Goal: Transaction & Acquisition: Purchase product/service

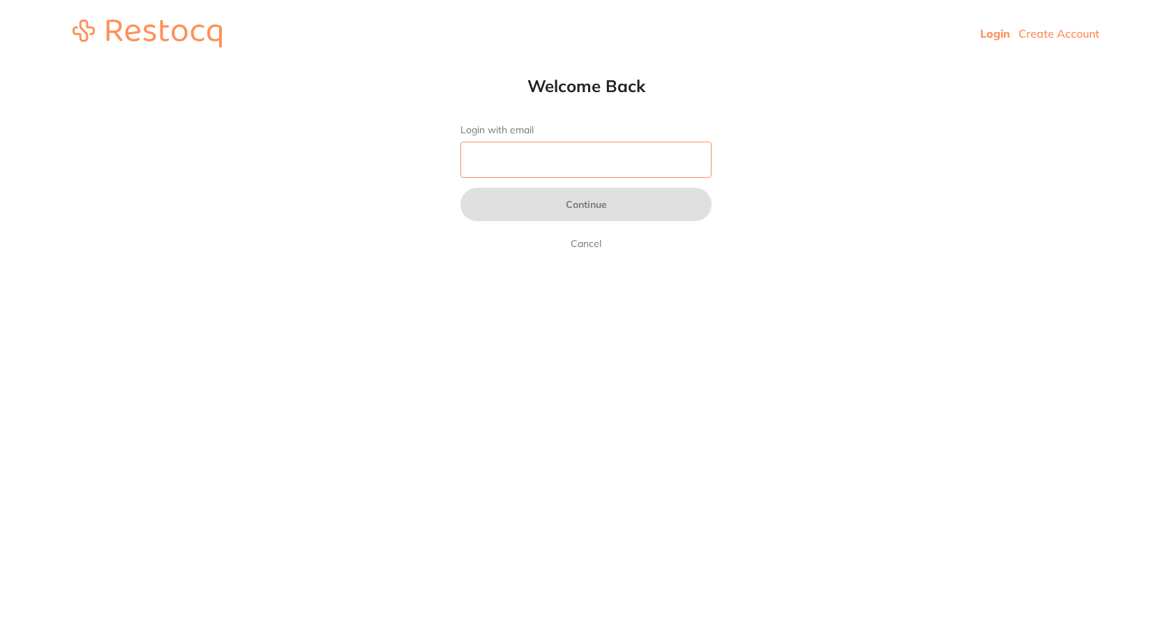
drag, startPoint x: 0, startPoint y: 0, endPoint x: 517, endPoint y: 147, distance: 537.5
click at [517, 147] on input "Login with email" at bounding box center [586, 160] width 251 height 36
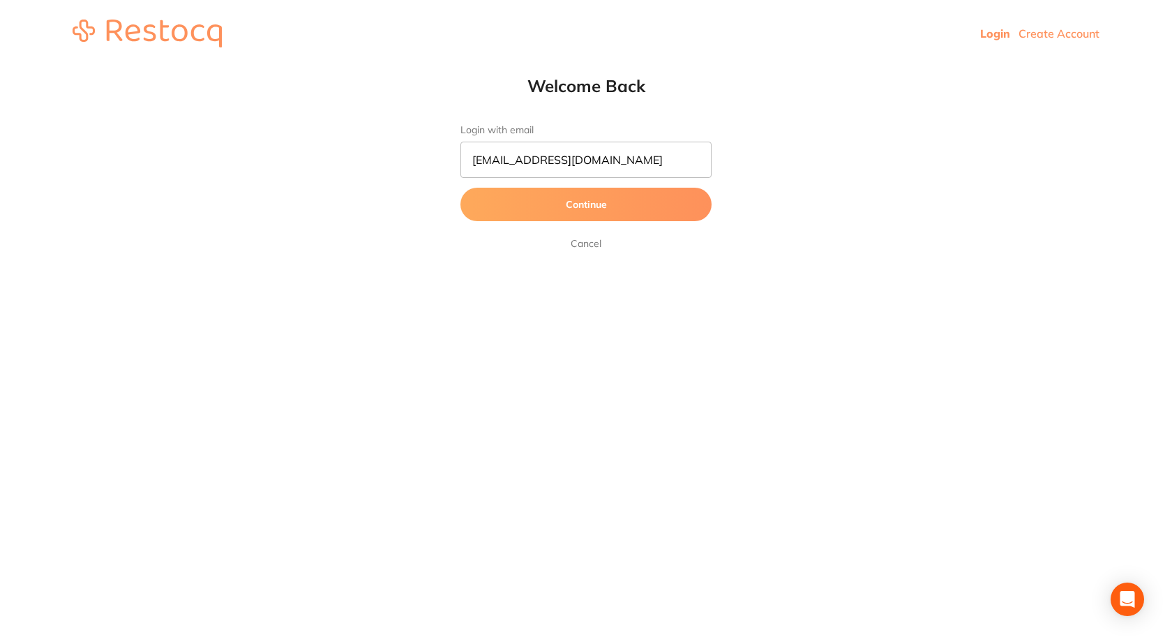
click at [604, 198] on button "Continue" at bounding box center [586, 204] width 251 height 33
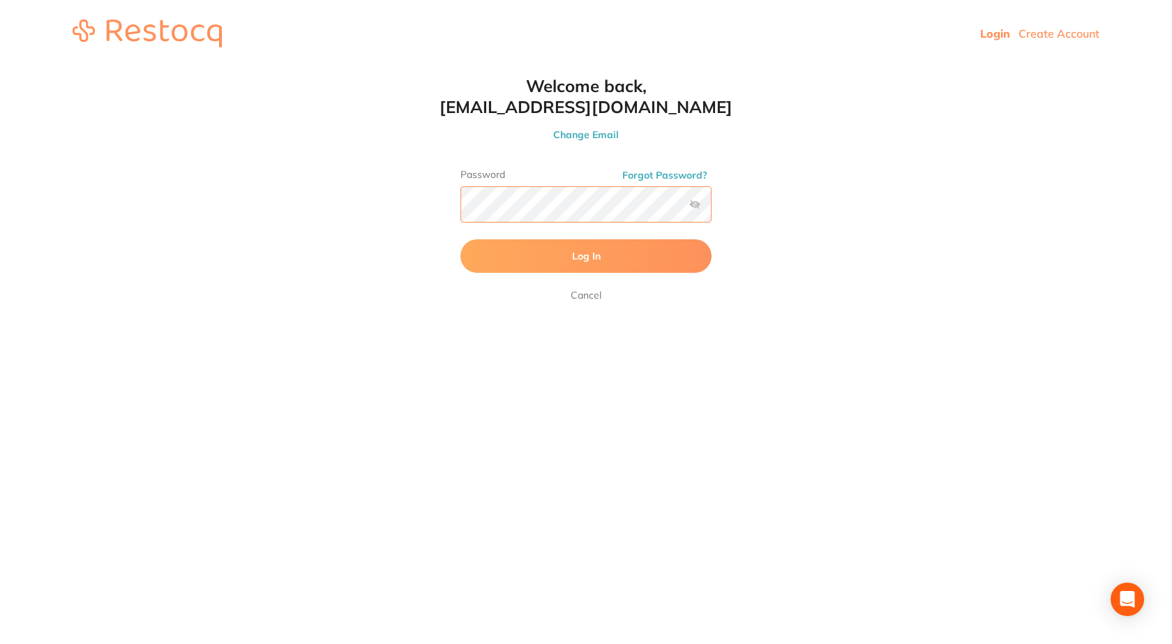
click at [461, 239] on button "Log In" at bounding box center [586, 255] width 251 height 33
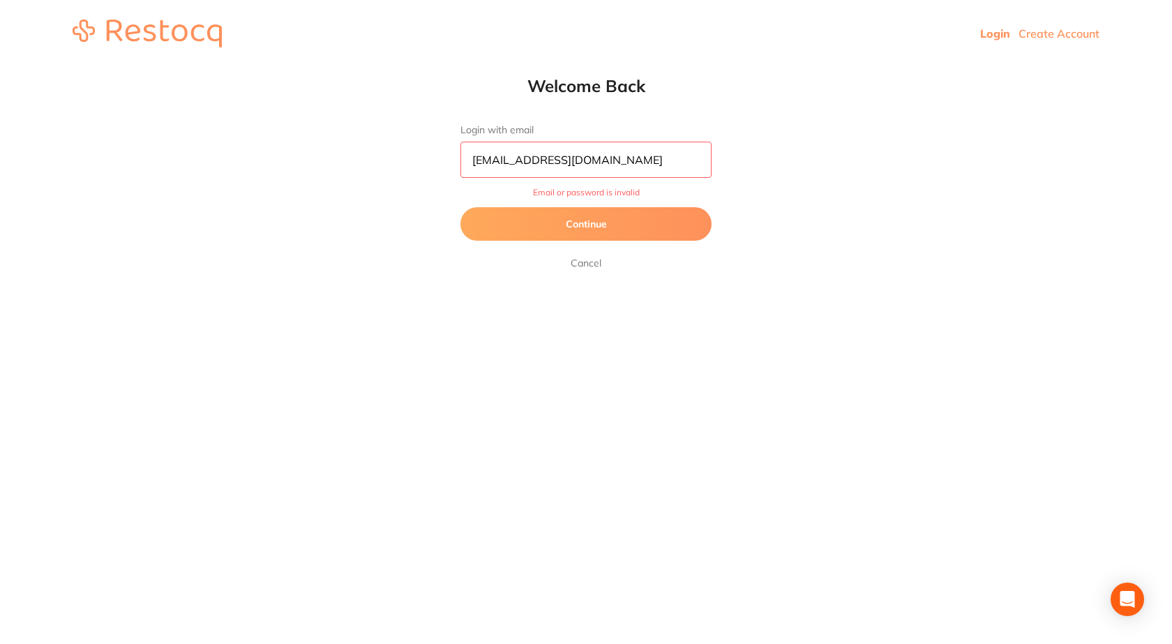
click at [606, 217] on button "Continue" at bounding box center [586, 223] width 251 height 33
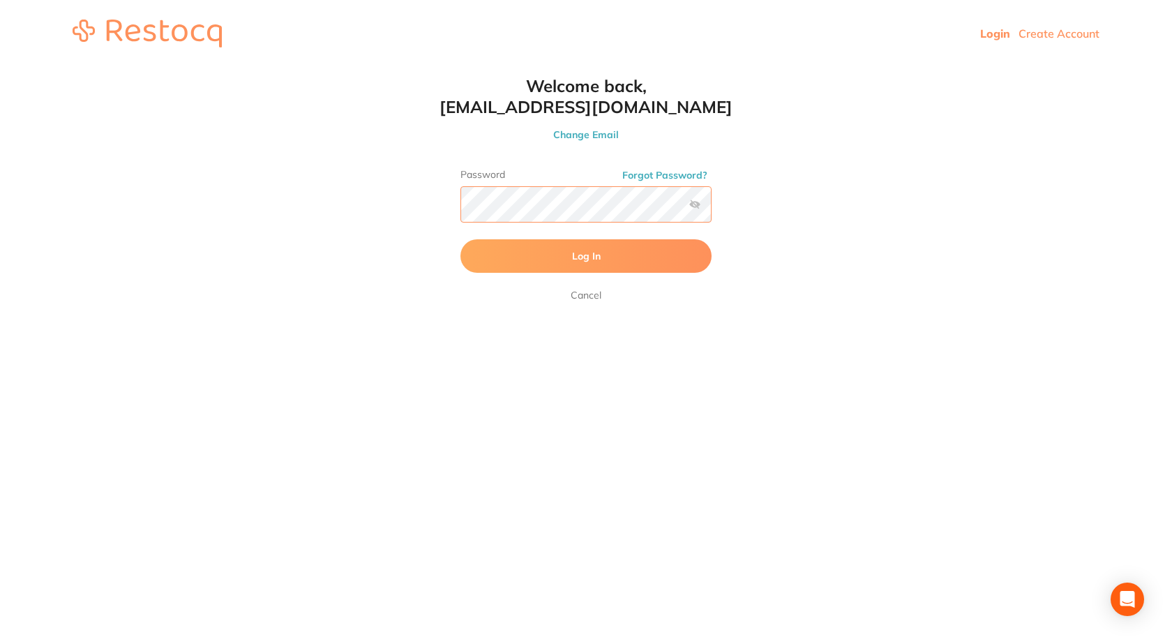
scroll to position [1, 0]
click at [434, 220] on div "Welcome back, manager.burnie@experteeth.com Change Email Password Forgot Passwo…" at bounding box center [586, 189] width 307 height 228
click at [700, 202] on label at bounding box center [695, 204] width 11 height 11
click at [712, 209] on input "checkbox" at bounding box center [712, 209] width 0 height 0
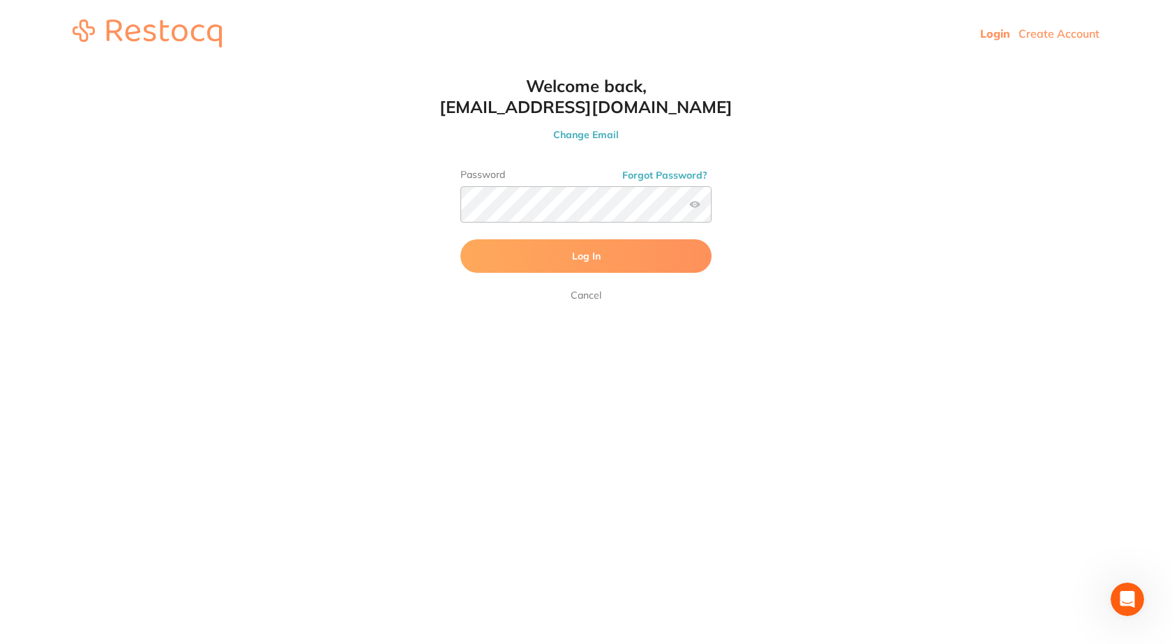
click at [626, 257] on button "Log In" at bounding box center [586, 255] width 251 height 33
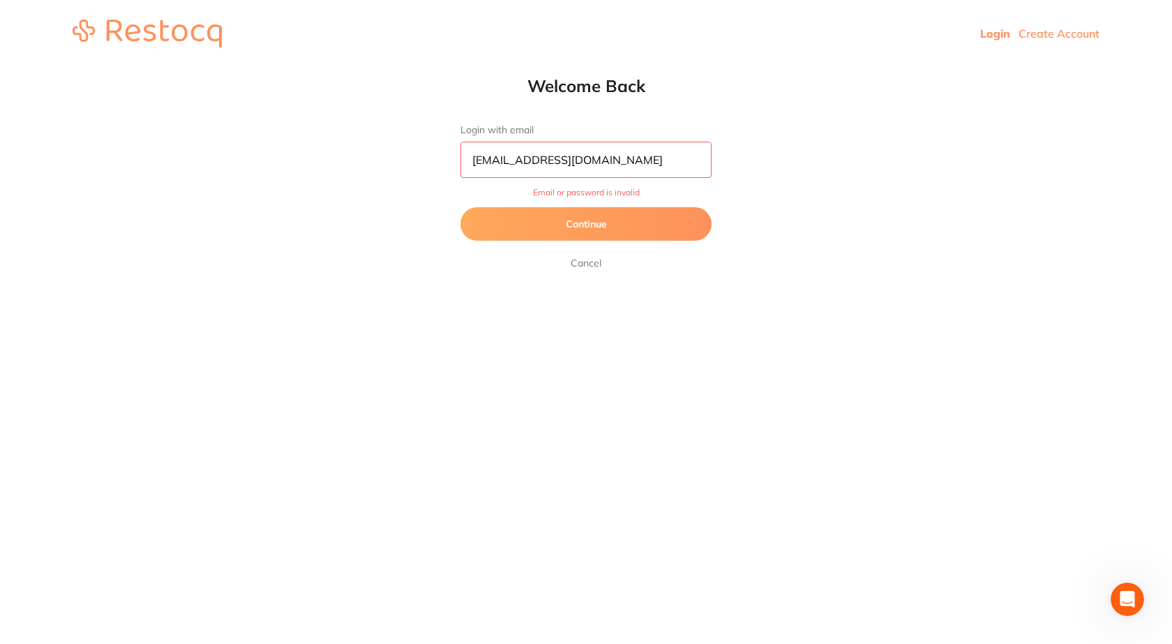
click at [653, 165] on input "manager.burnie@experteeth.com" at bounding box center [586, 160] width 251 height 36
click at [653, 165] on input "manager.burnie@experteeth.com." at bounding box center [586, 160] width 251 height 36
type input "manager.burnie@experteeth.com.AU"
click at [461, 207] on button "Continue" at bounding box center [586, 223] width 251 height 33
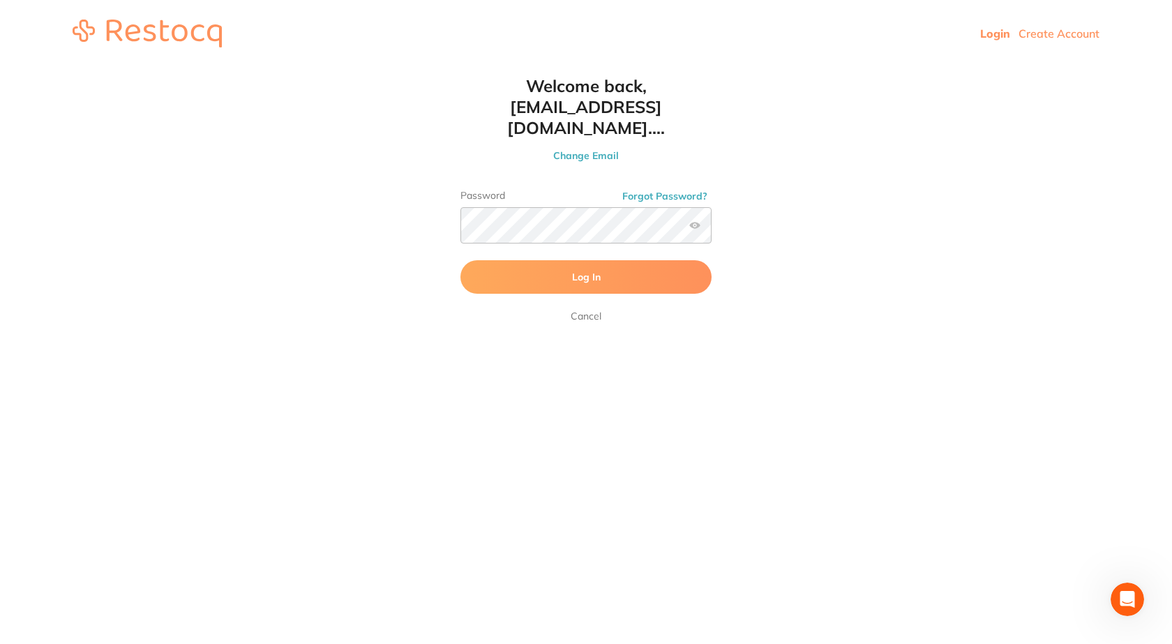
click at [640, 260] on button "Log In" at bounding box center [586, 276] width 251 height 33
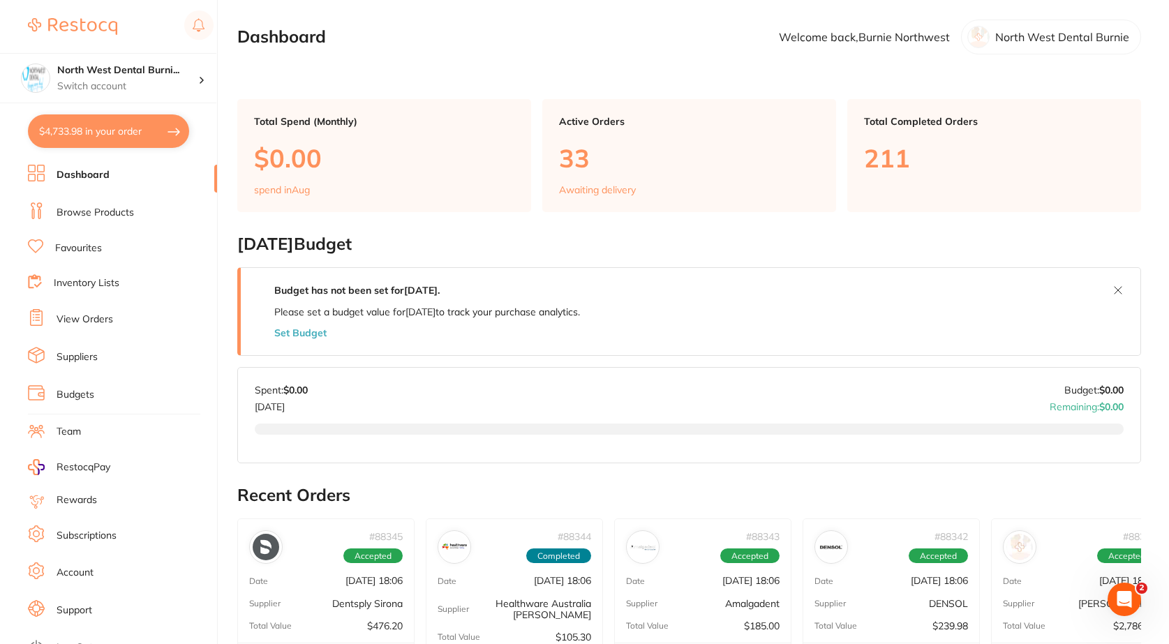
click at [110, 138] on button "$4,733.98 in your order" at bounding box center [108, 130] width 161 height 33
checkbox input "true"
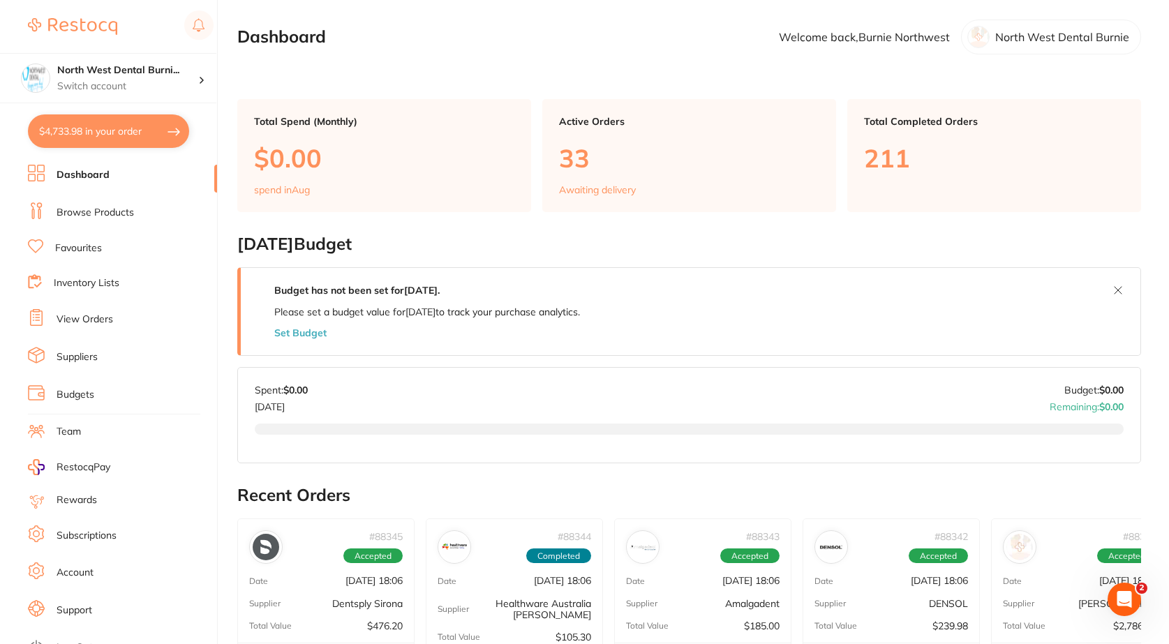
checkbox input "true"
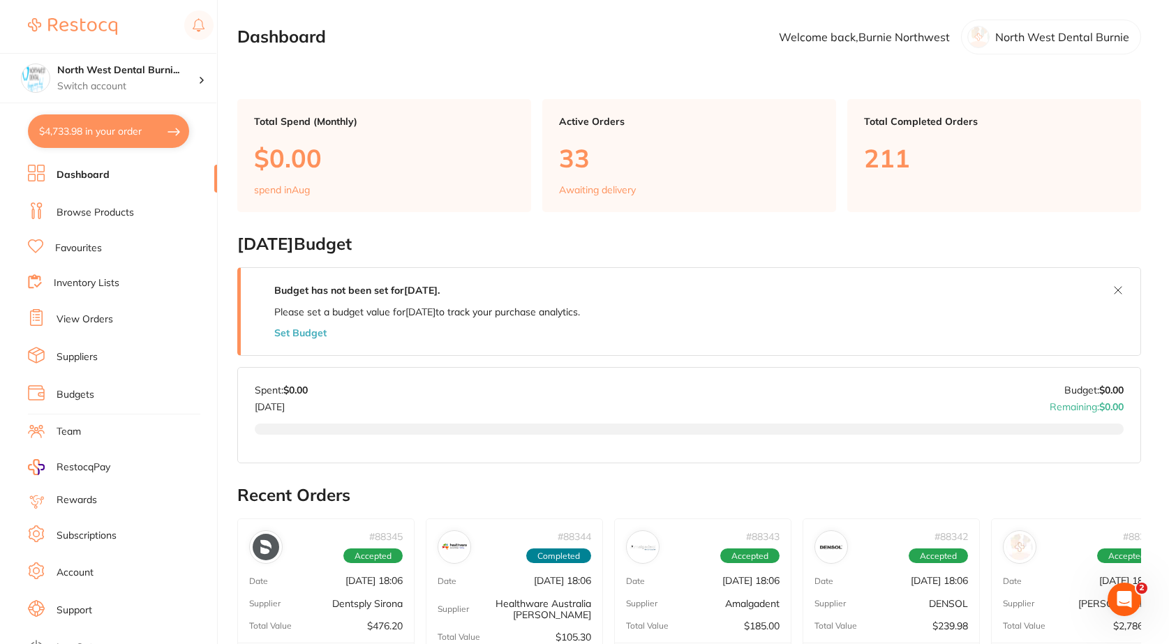
checkbox input "true"
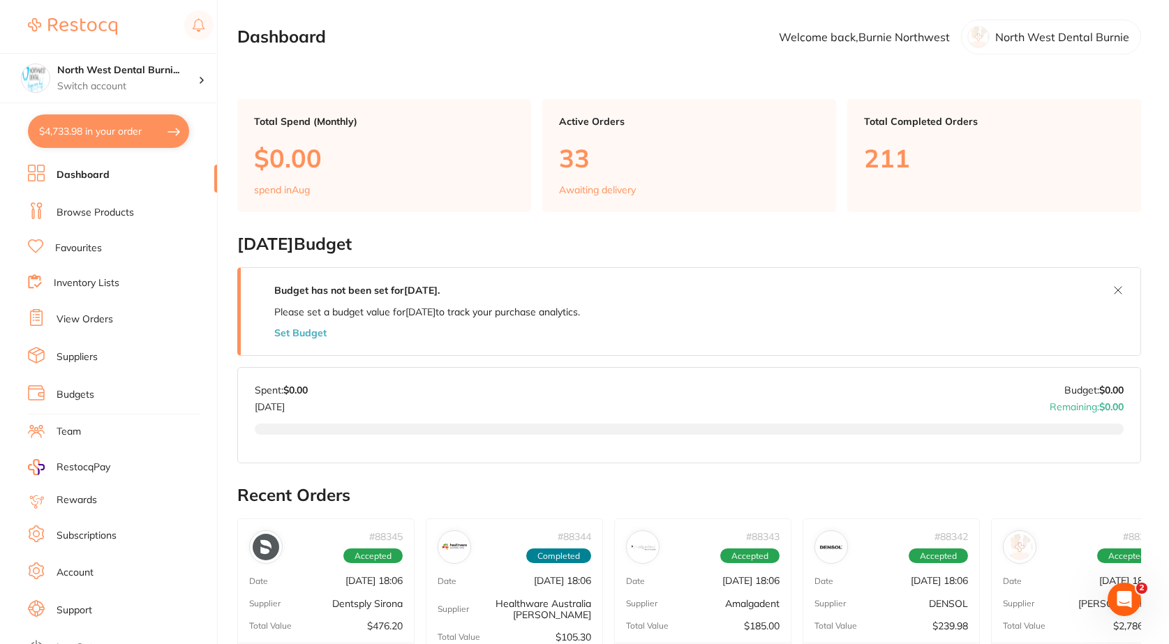
checkbox input "true"
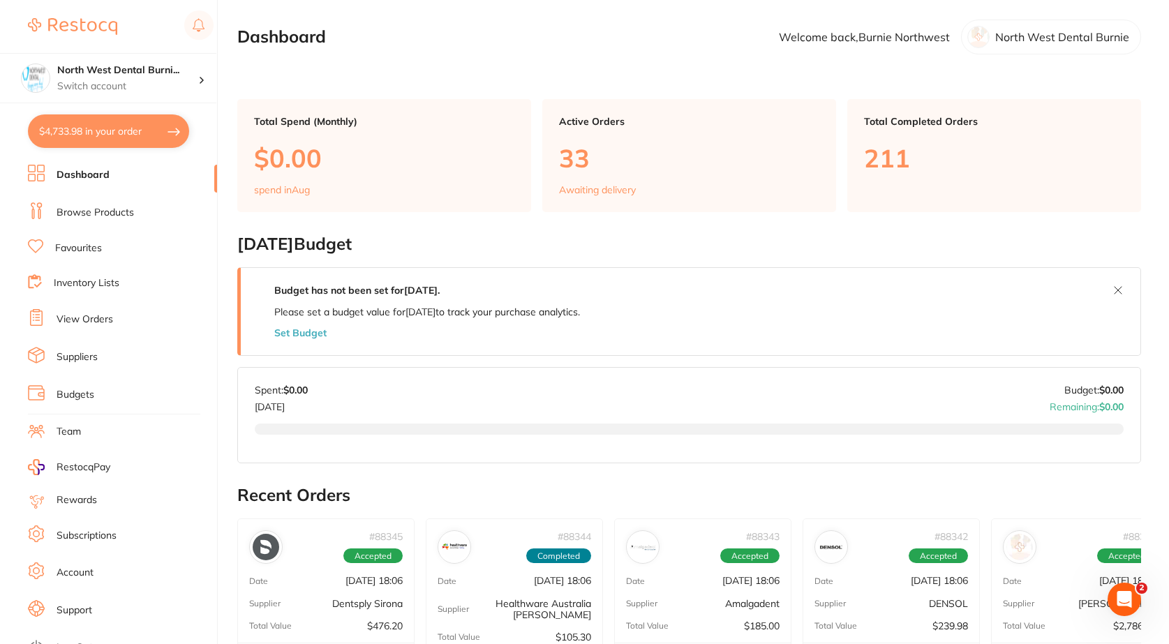
checkbox input "true"
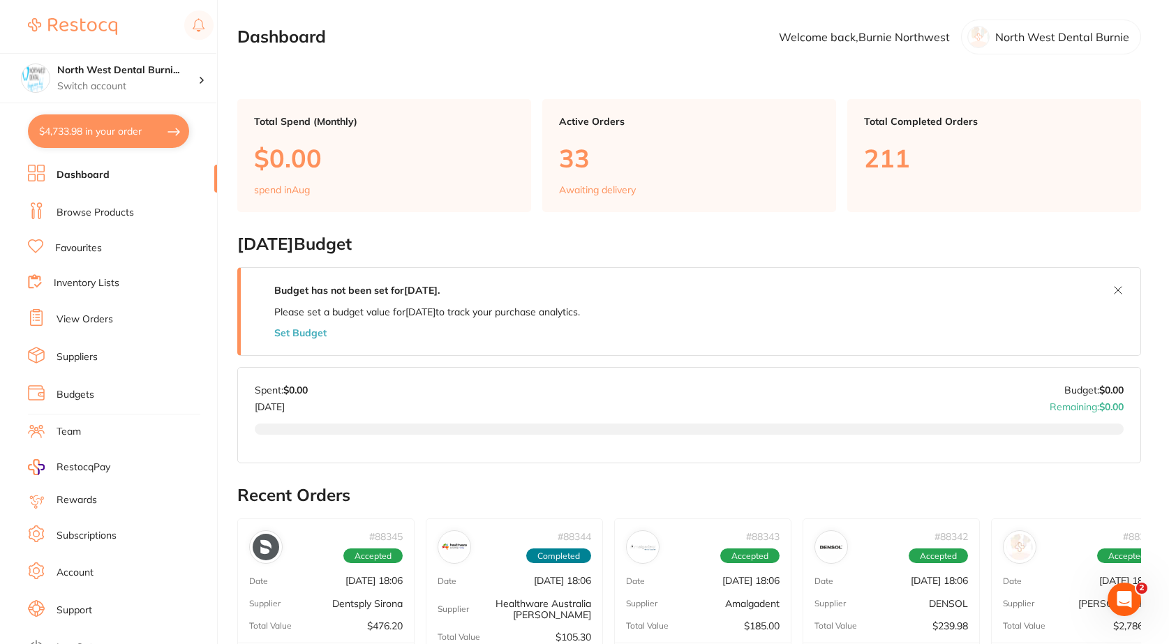
checkbox input "true"
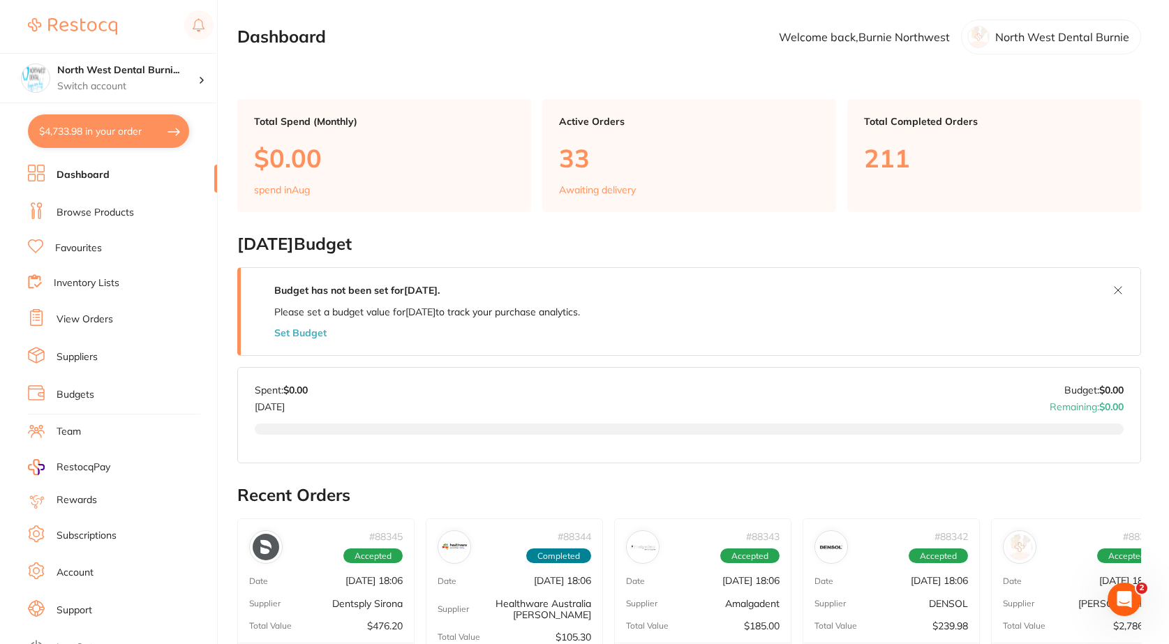
checkbox input "true"
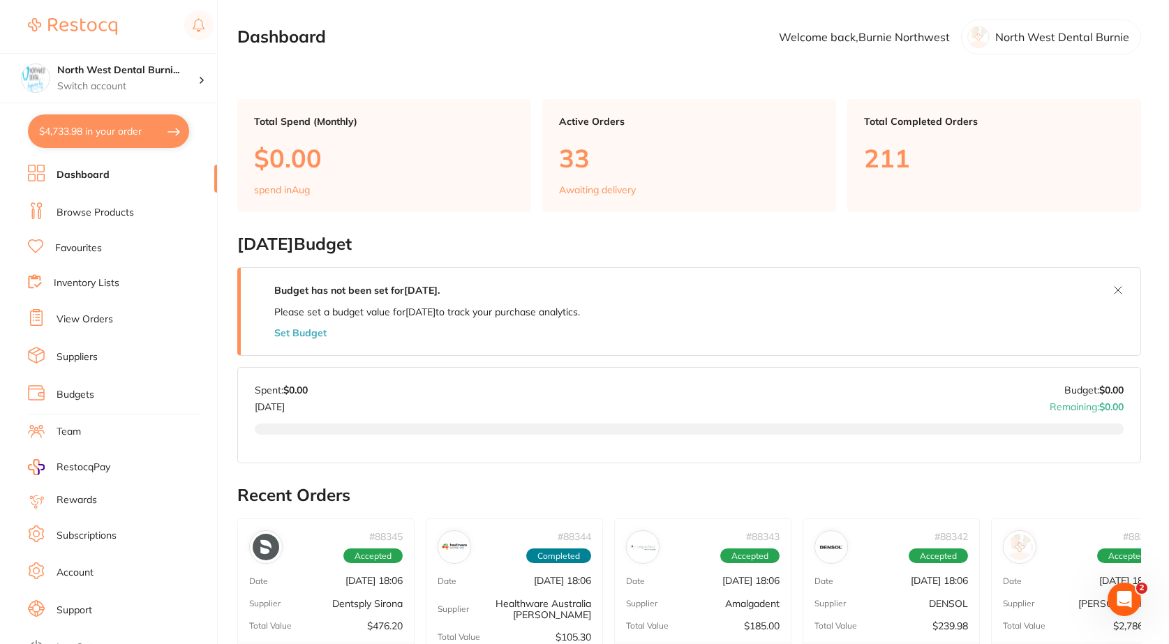
checkbox input "true"
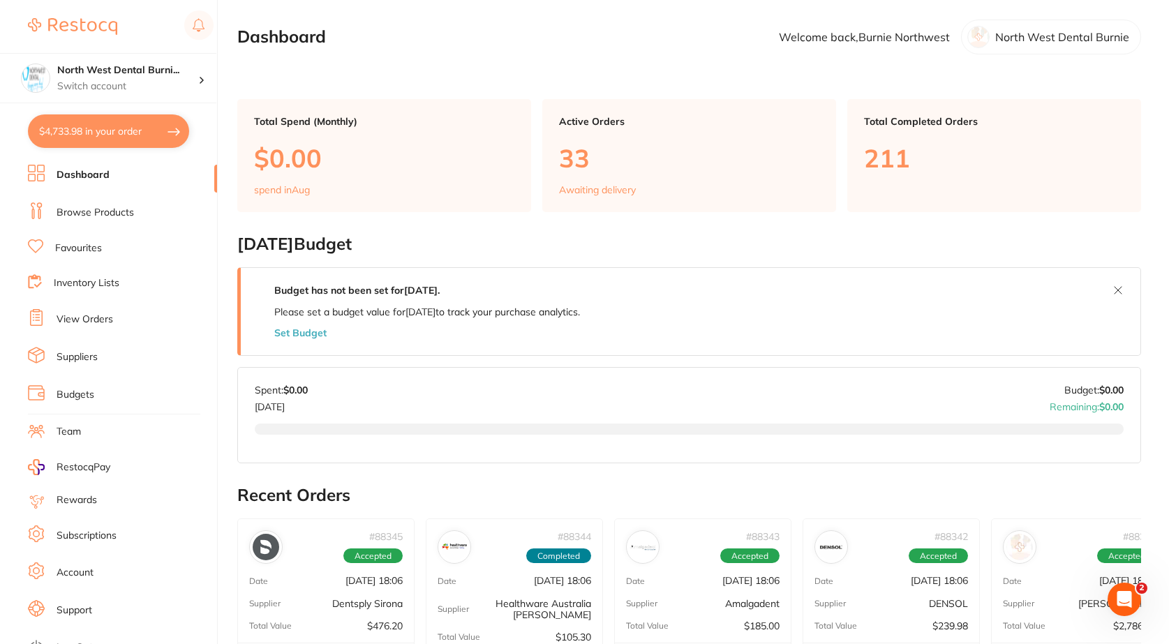
checkbox input "true"
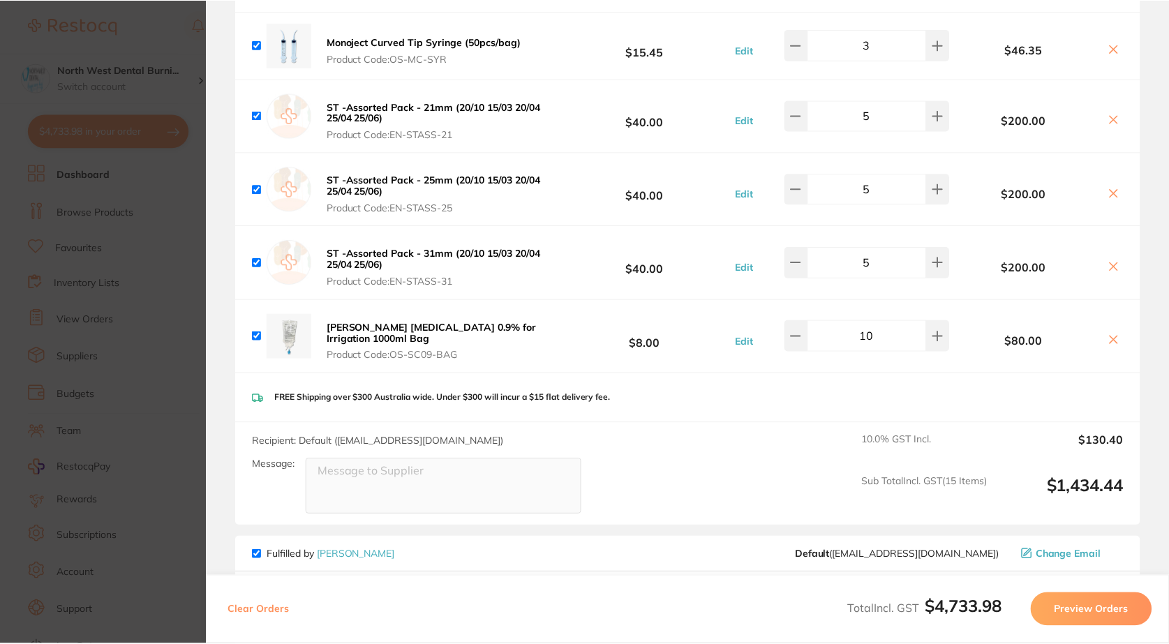
scroll to position [3350, 0]
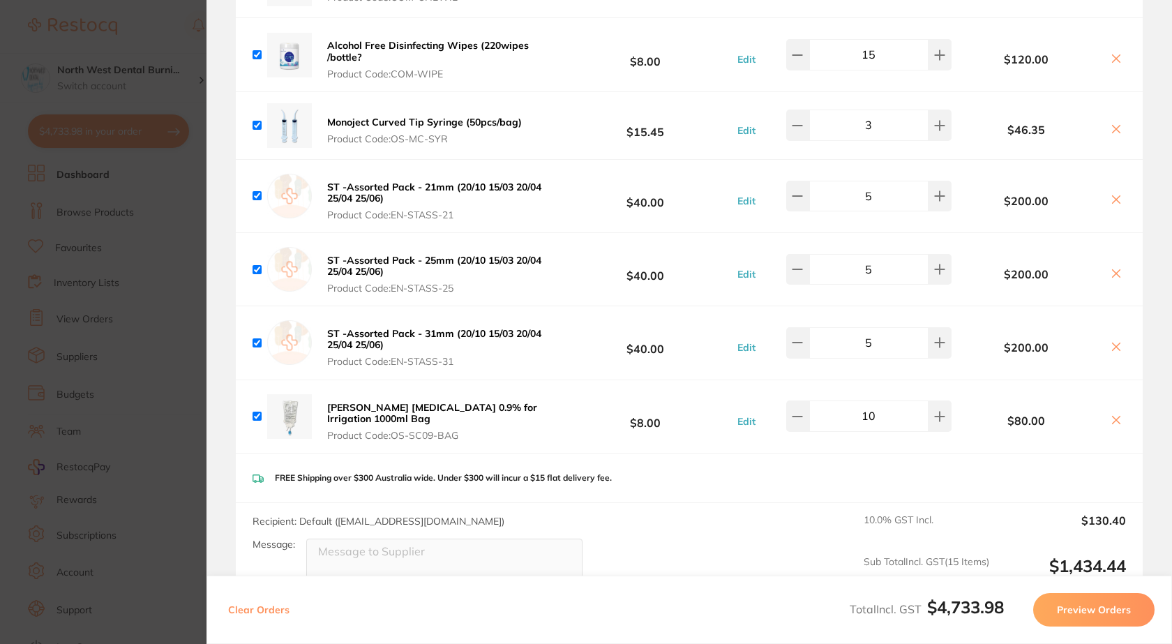
drag, startPoint x: 422, startPoint y: 179, endPoint x: 408, endPoint y: 198, distance: 23.6
click at [408, 198] on button "ST -Assorted Pack - 21mm (20/10 15/03 20/04 25/04 25/06) Product Code: EN-STASS…" at bounding box center [440, 201] width 235 height 40
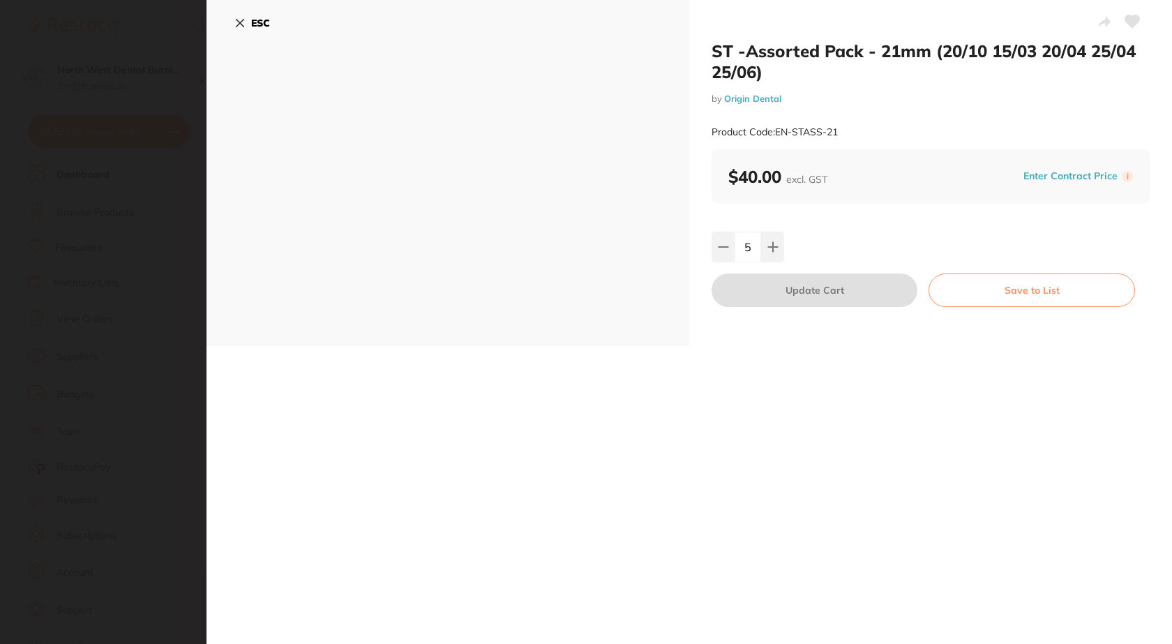
click at [28, 229] on section "ST -Assorted Pack - 21mm (20/10 15/03 20/04 25/04 25/06) by Origin Dental Produ…" at bounding box center [586, 322] width 1172 height 644
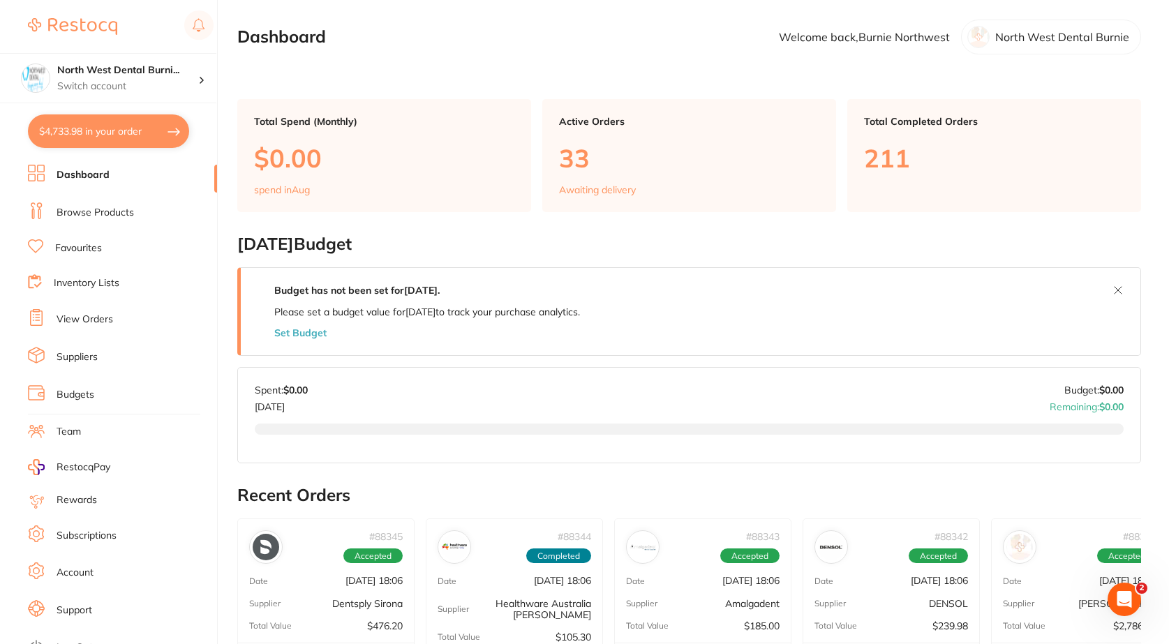
scroll to position [0, 0]
click at [121, 316] on li "View Orders" at bounding box center [122, 319] width 189 height 21
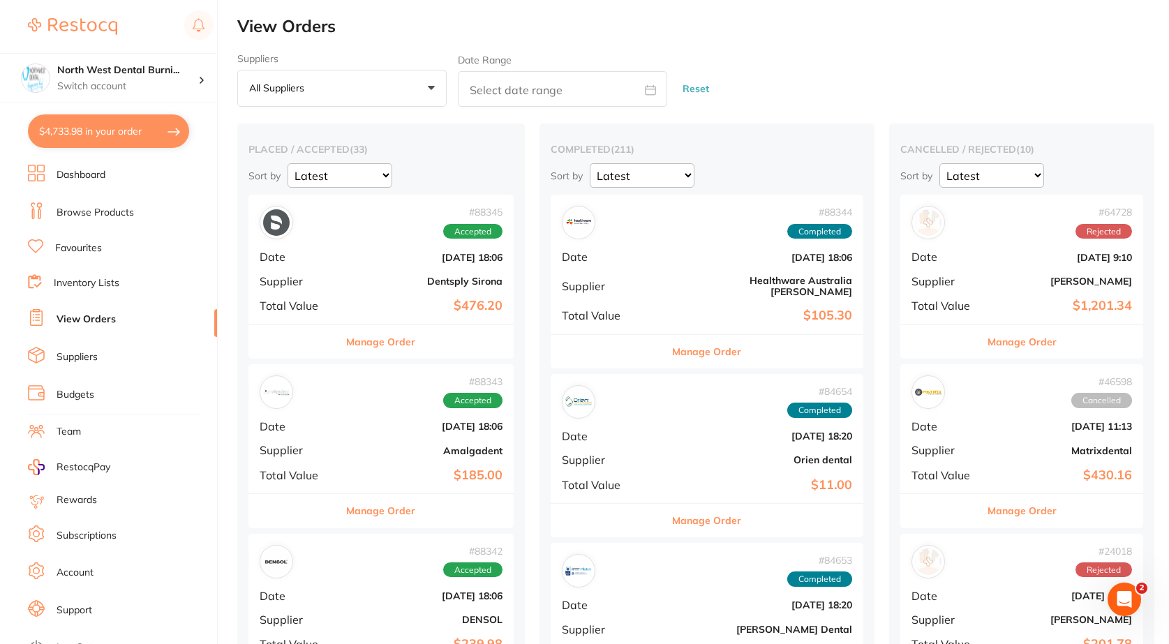
click at [83, 309] on li "View Orders" at bounding box center [122, 319] width 189 height 21
click at [117, 94] on div "North West Dental Burni... Switch account" at bounding box center [108, 78] width 216 height 50
click at [488, 28] on h2 "View Orders" at bounding box center [703, 27] width 932 height 20
click at [112, 70] on h4 "North West Dental Burni..." at bounding box center [127, 71] width 141 height 14
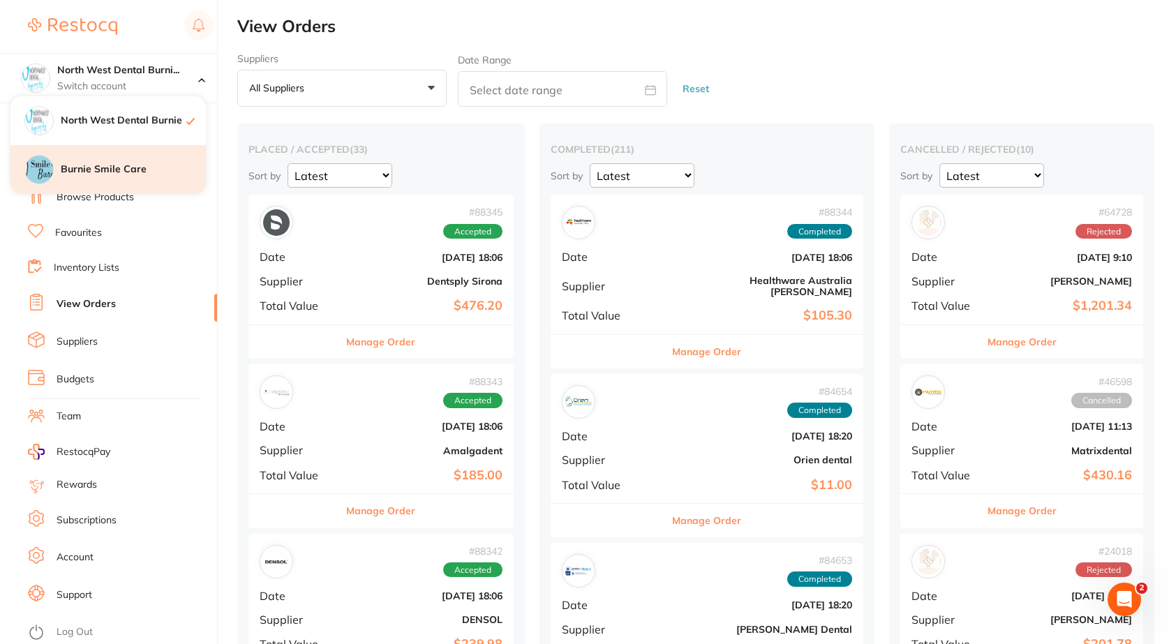
click at [148, 170] on h4 "Burnie Smile Care" at bounding box center [133, 170] width 145 height 14
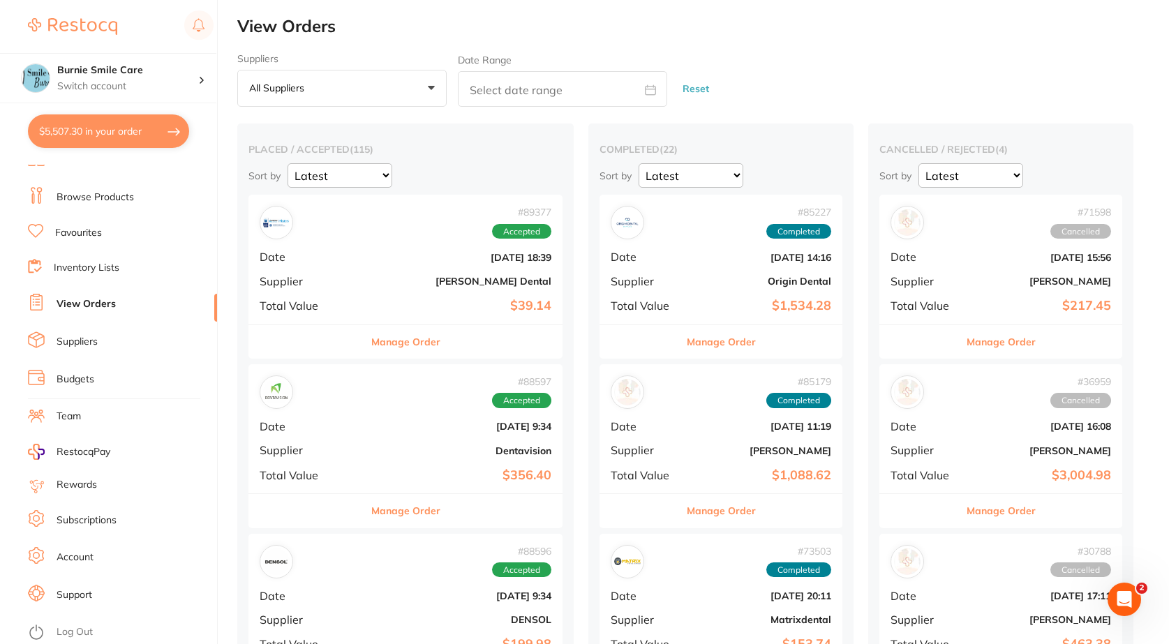
click at [109, 128] on button "$5,507.30 in your order" at bounding box center [108, 130] width 161 height 33
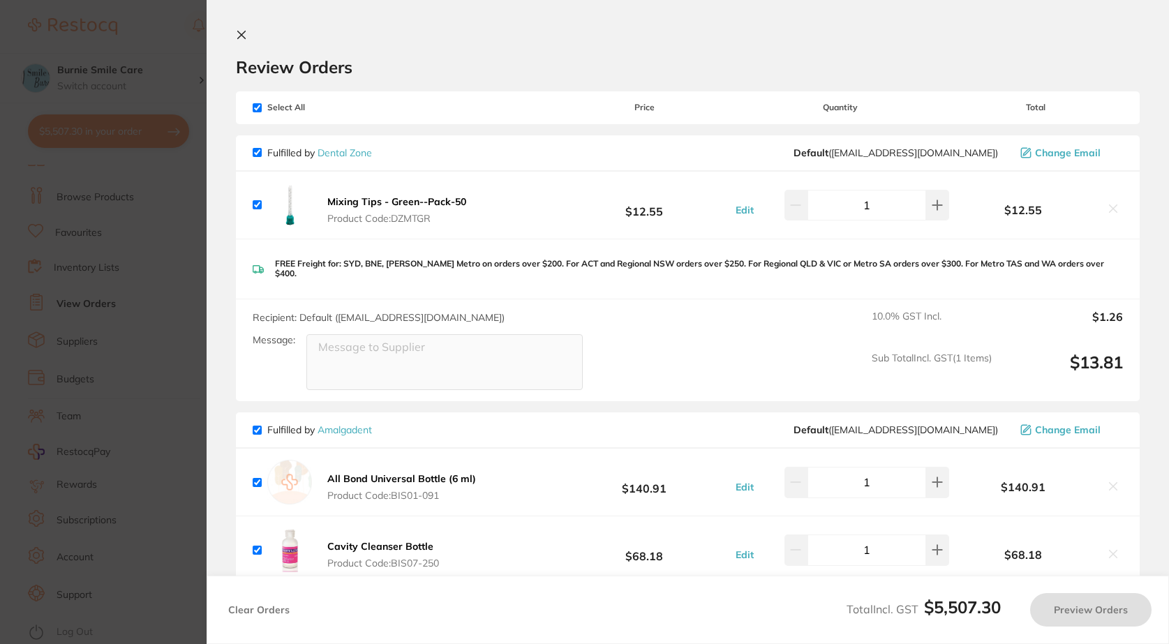
checkbox input "true"
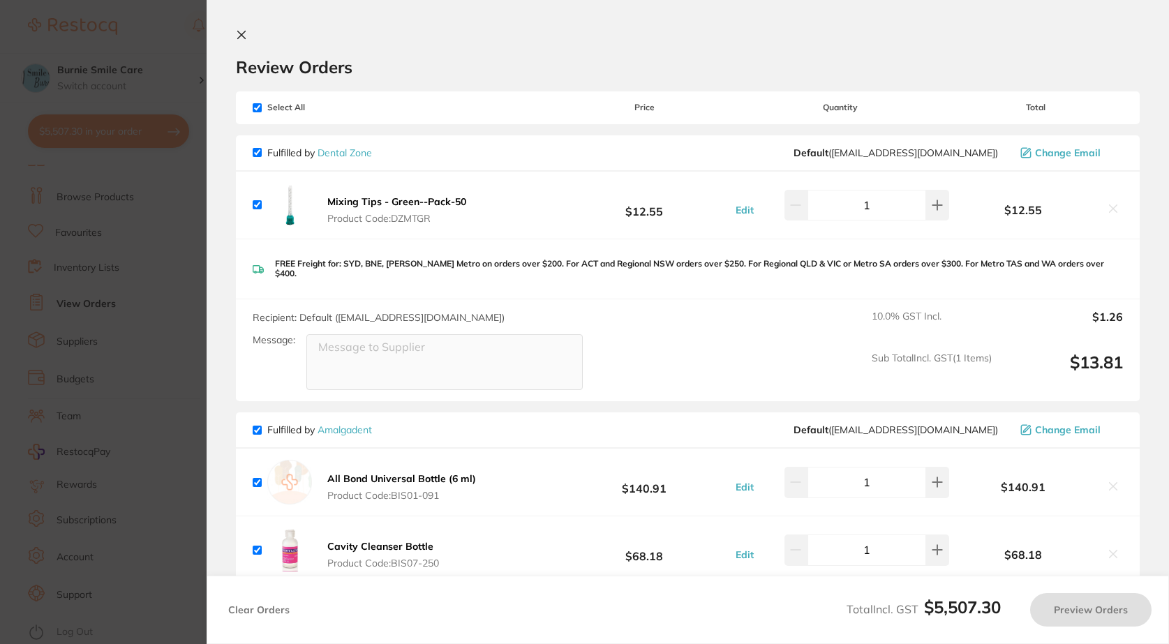
checkbox input "true"
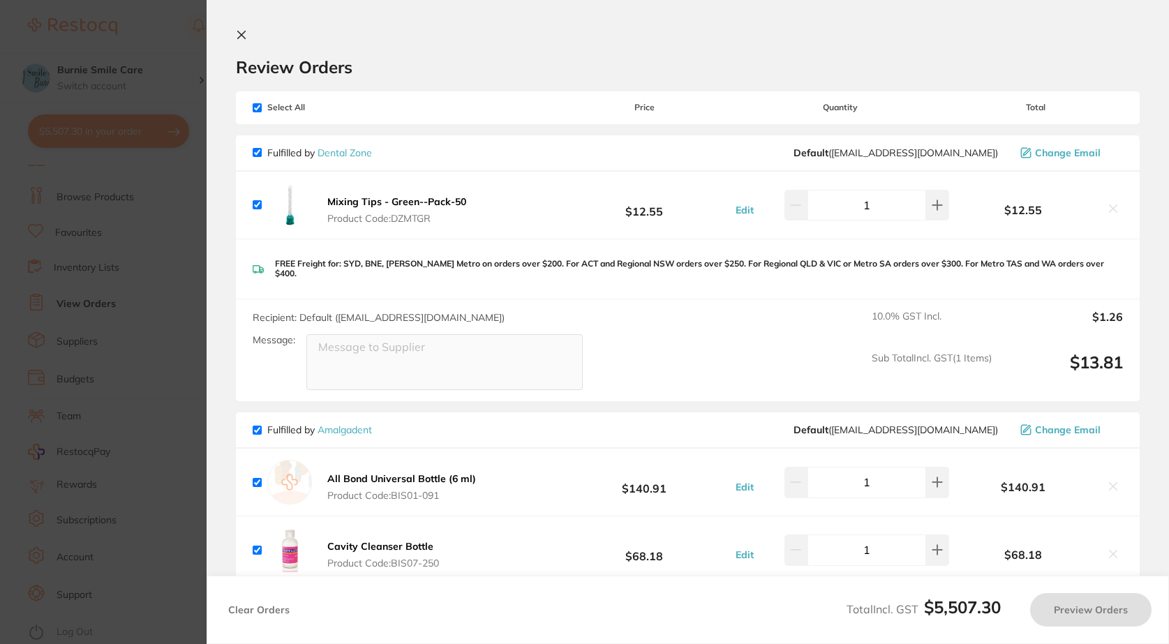
checkbox input "true"
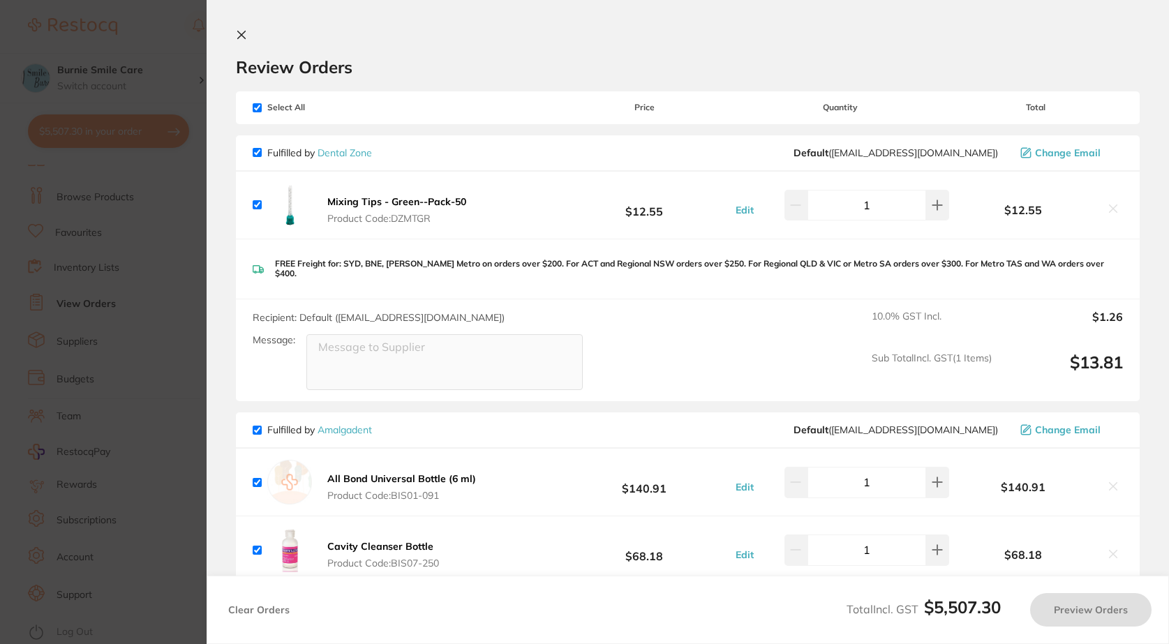
checkbox input "true"
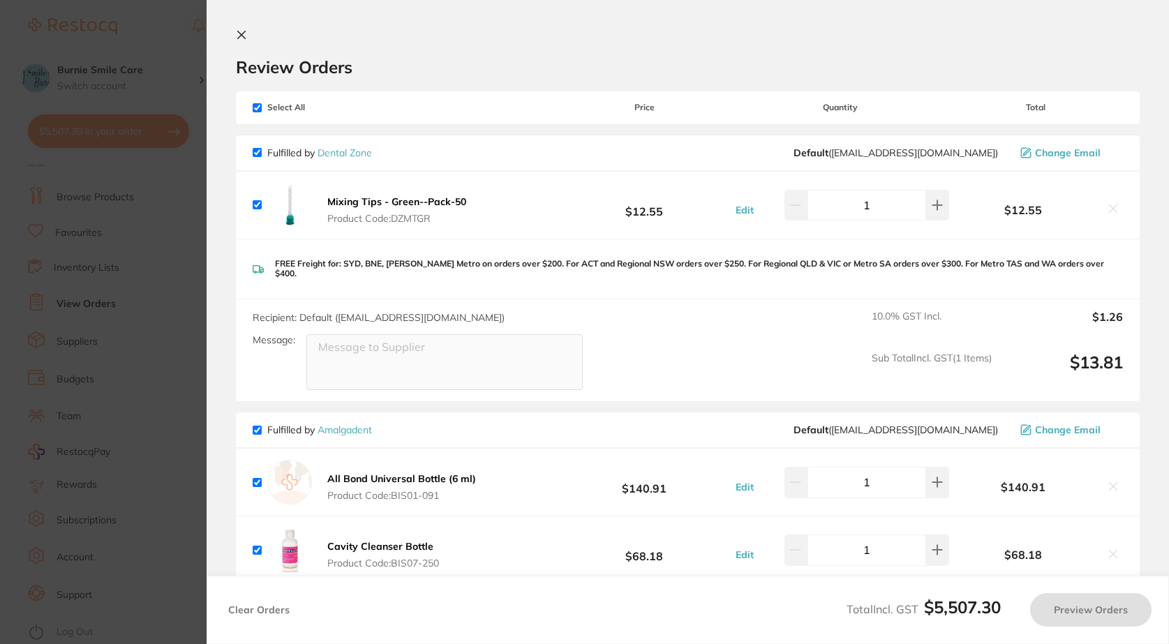
checkbox input "true"
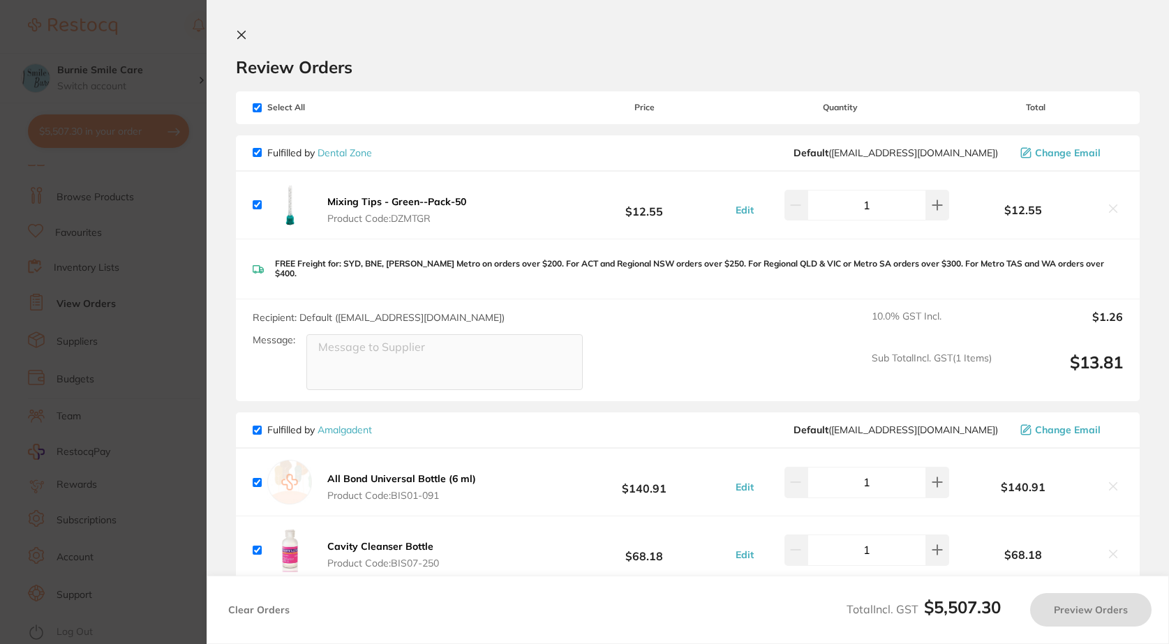
checkbox input "true"
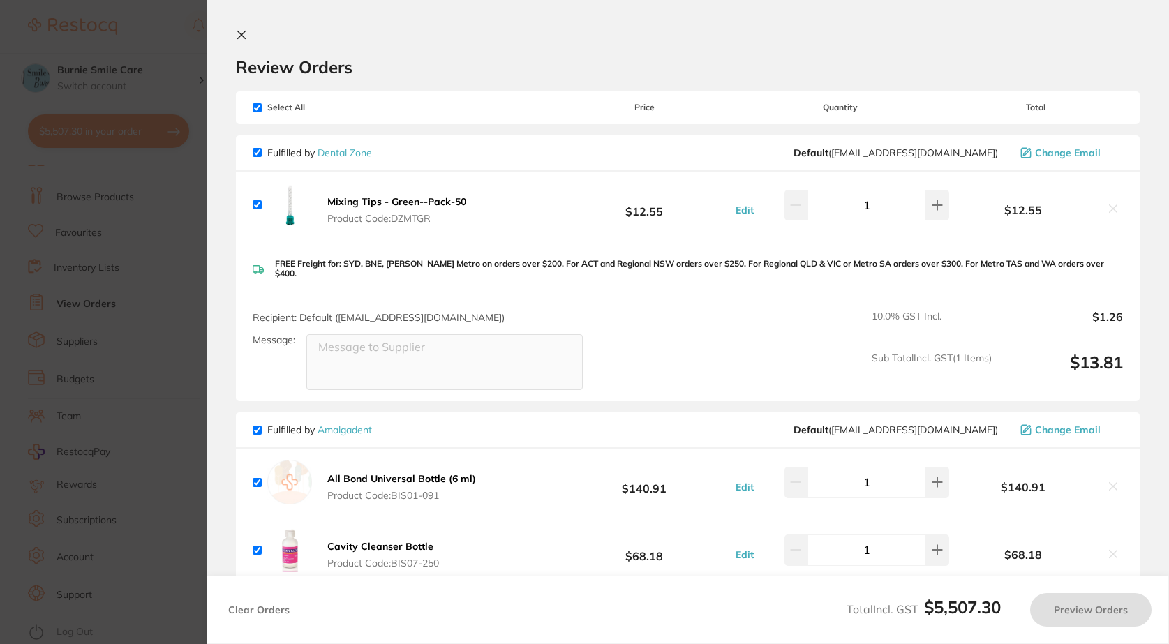
checkbox input "true"
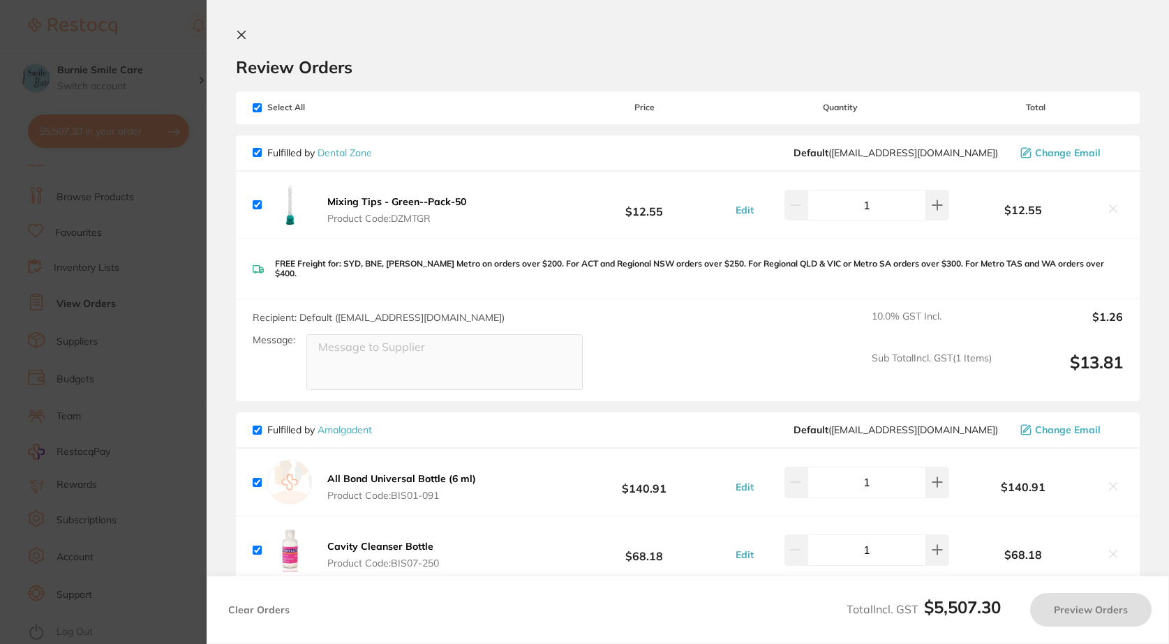
checkbox input "true"
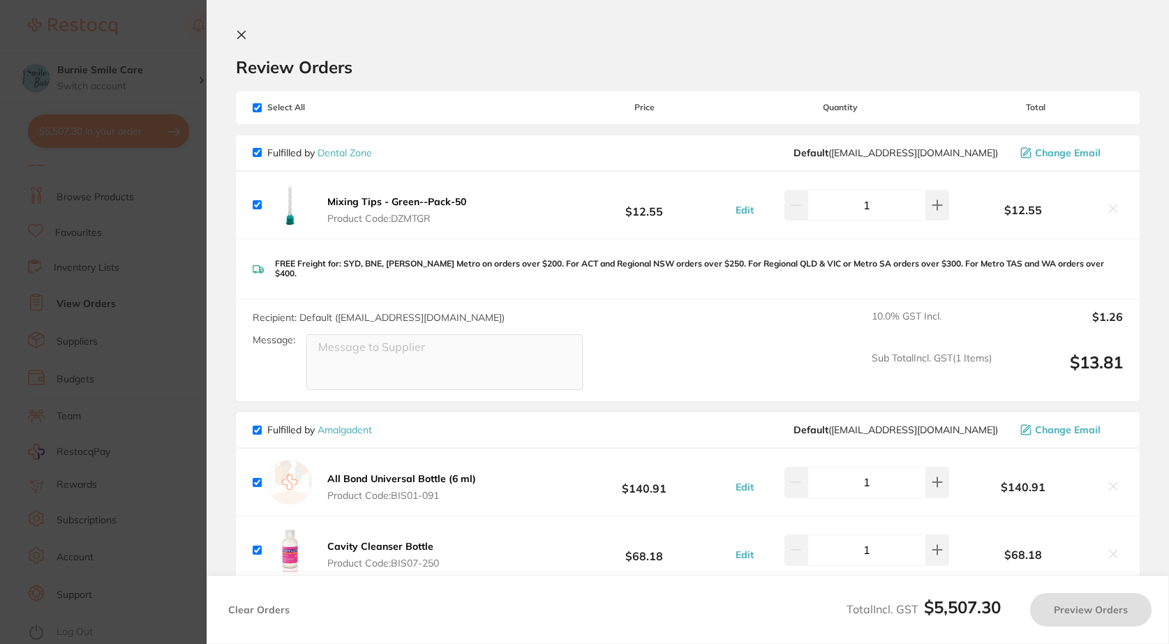
checkbox input "true"
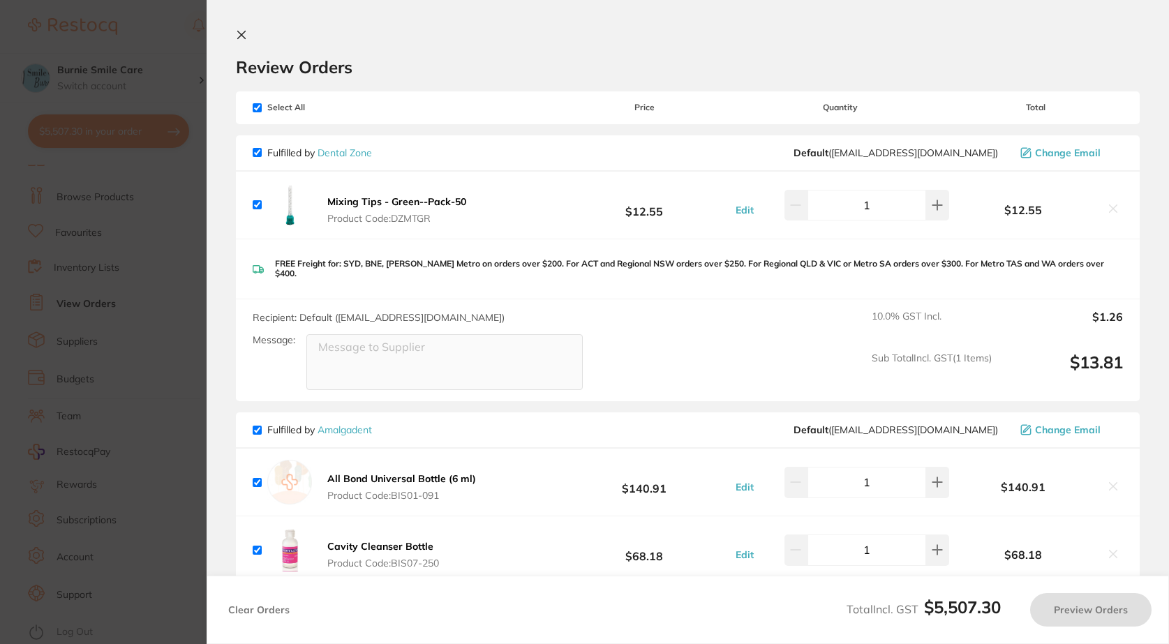
checkbox input "true"
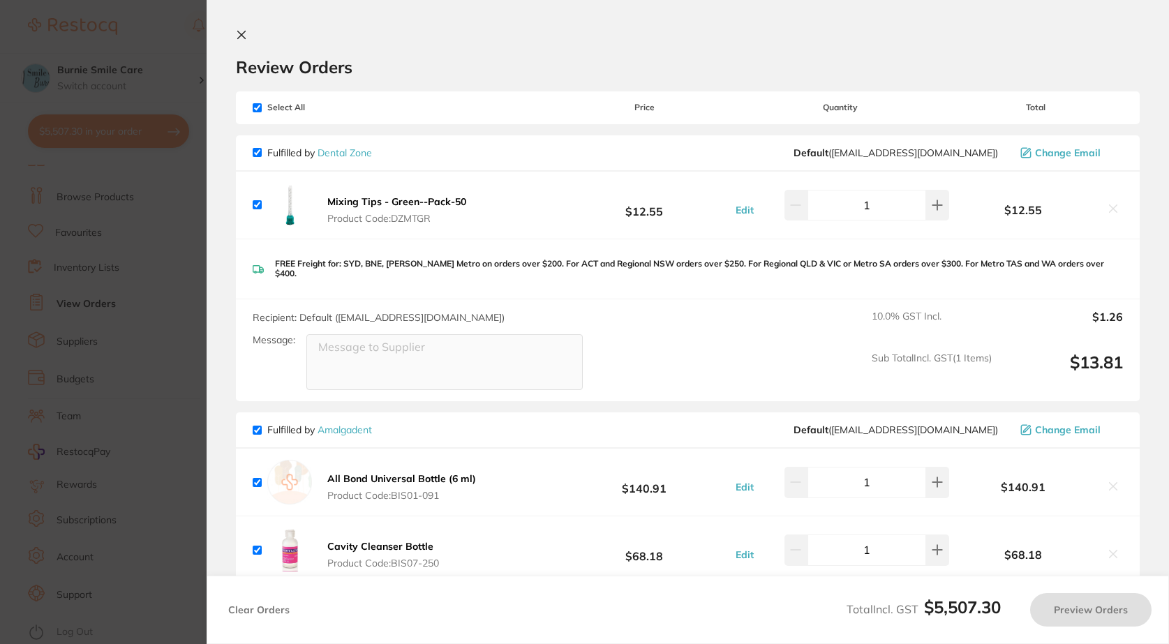
checkbox input "true"
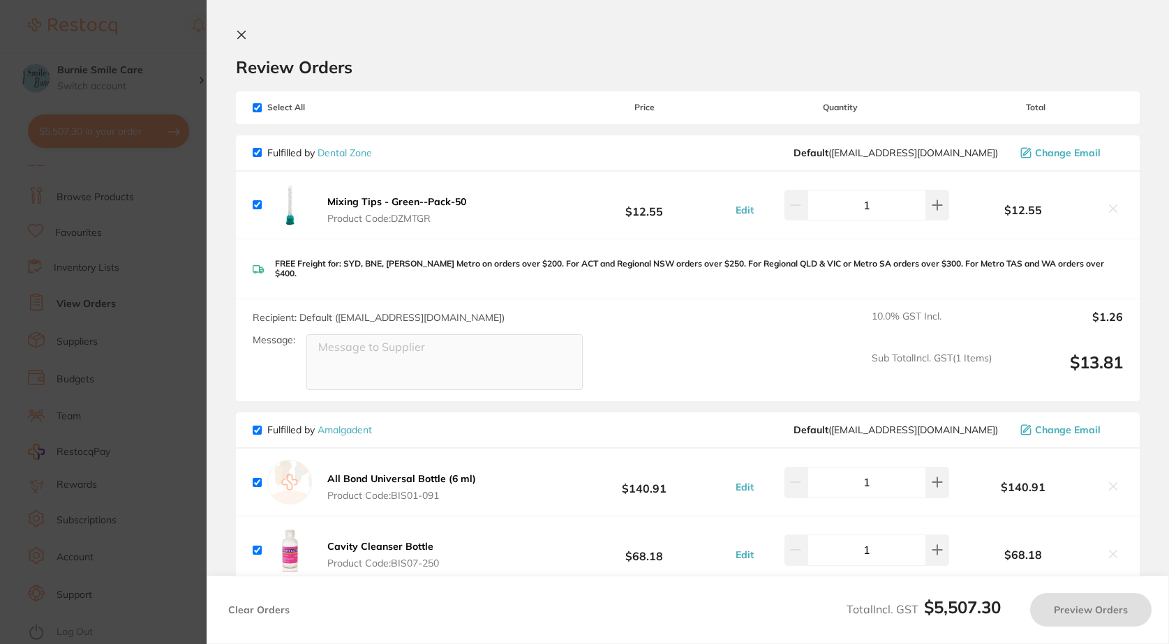
checkbox input "true"
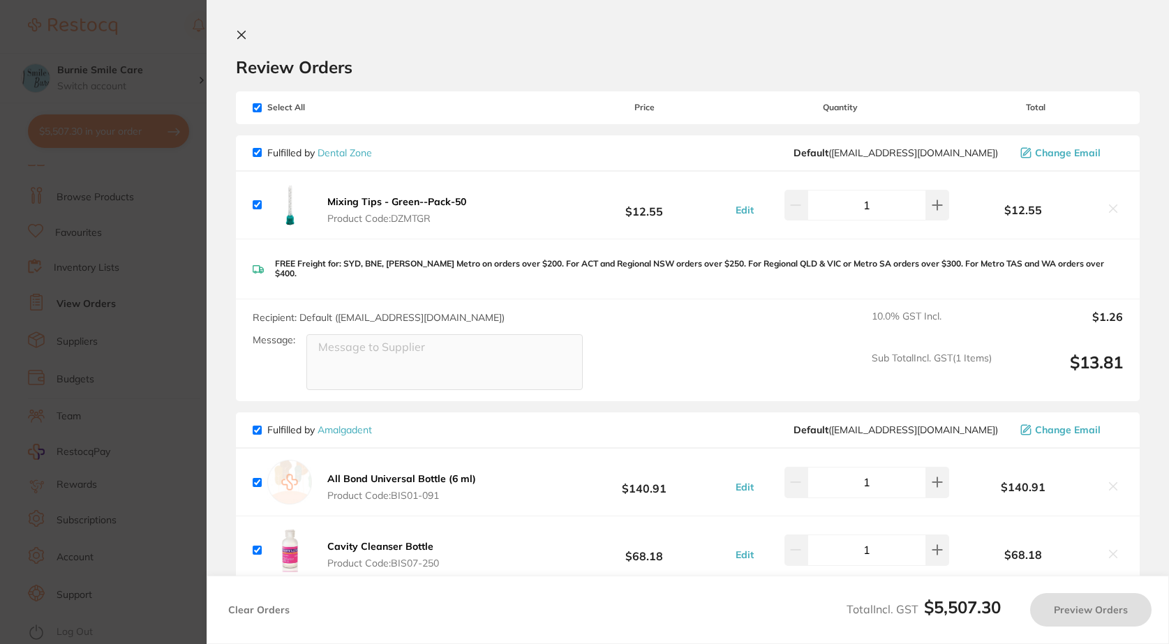
checkbox input "true"
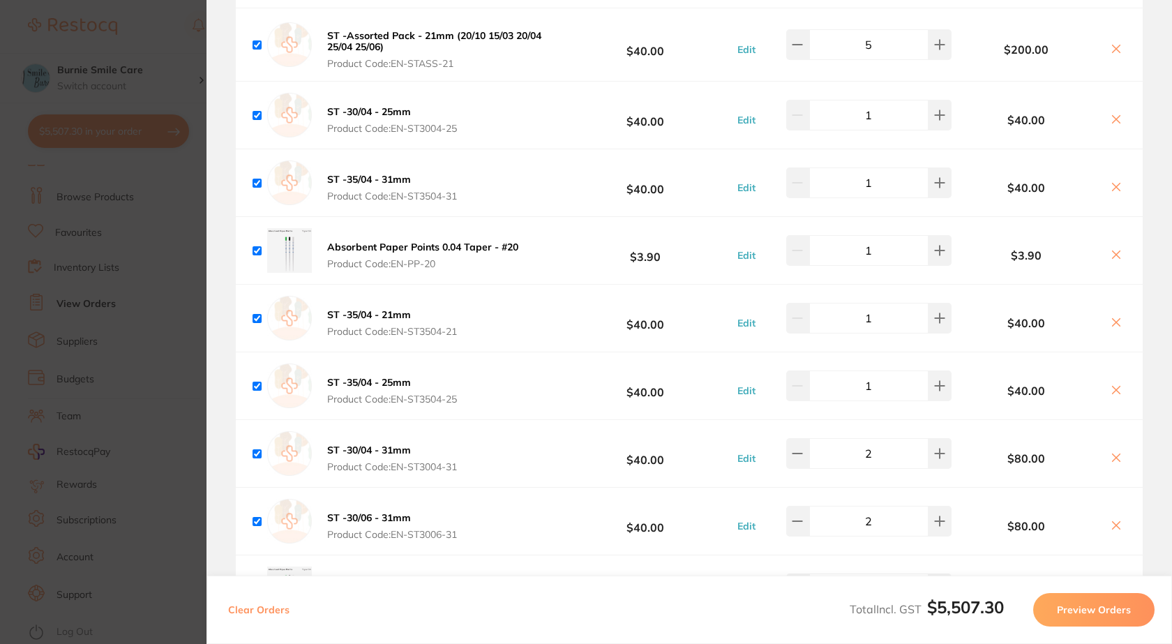
scroll to position [2233, 0]
